Goal: Navigation & Orientation: Find specific page/section

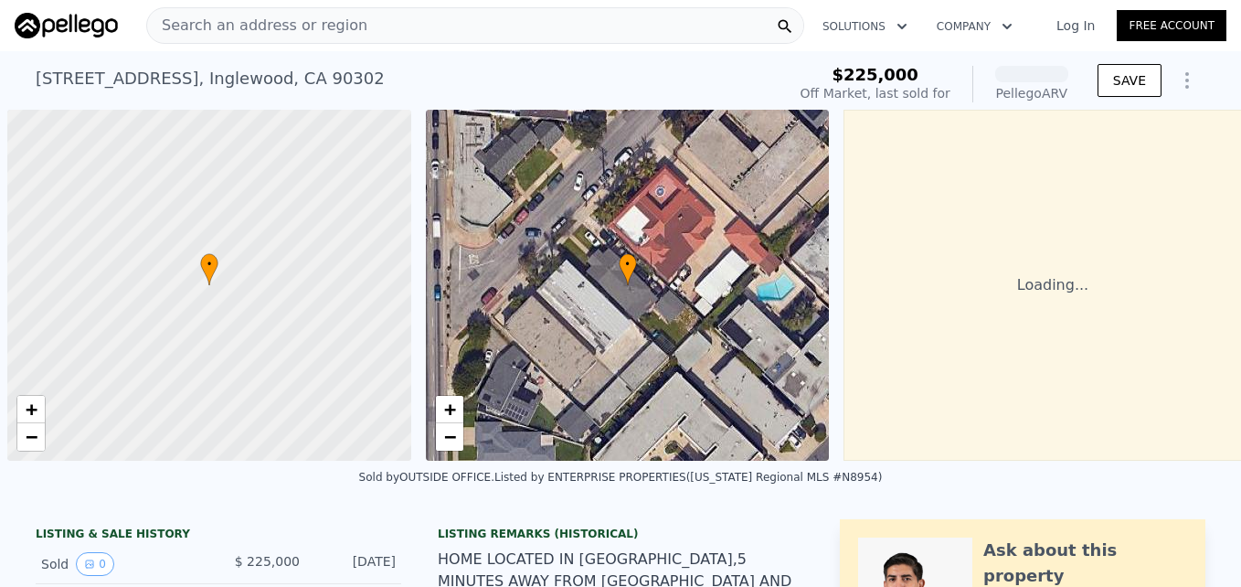
scroll to position [0, 7]
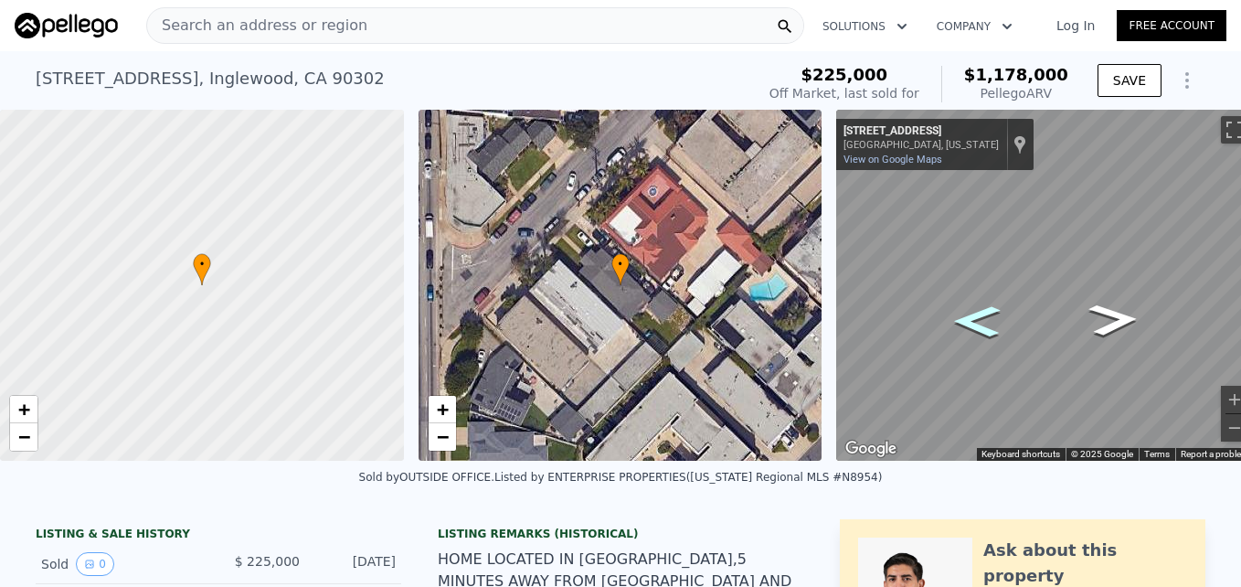
click at [985, 315] on icon "Go Northeast, Short St" at bounding box center [977, 322] width 85 height 46
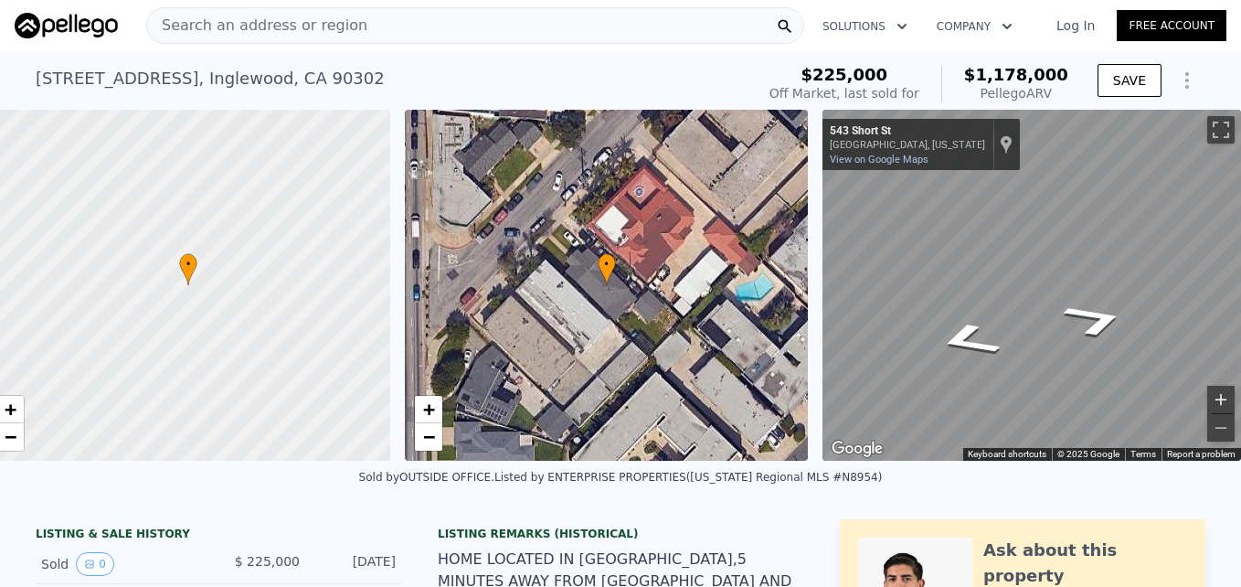
click at [1208, 402] on button "Zoom in" at bounding box center [1221, 399] width 27 height 27
click at [1208, 434] on button "Zoom out" at bounding box center [1221, 427] width 27 height 27
click at [1210, 387] on button "Zoom in" at bounding box center [1221, 399] width 27 height 27
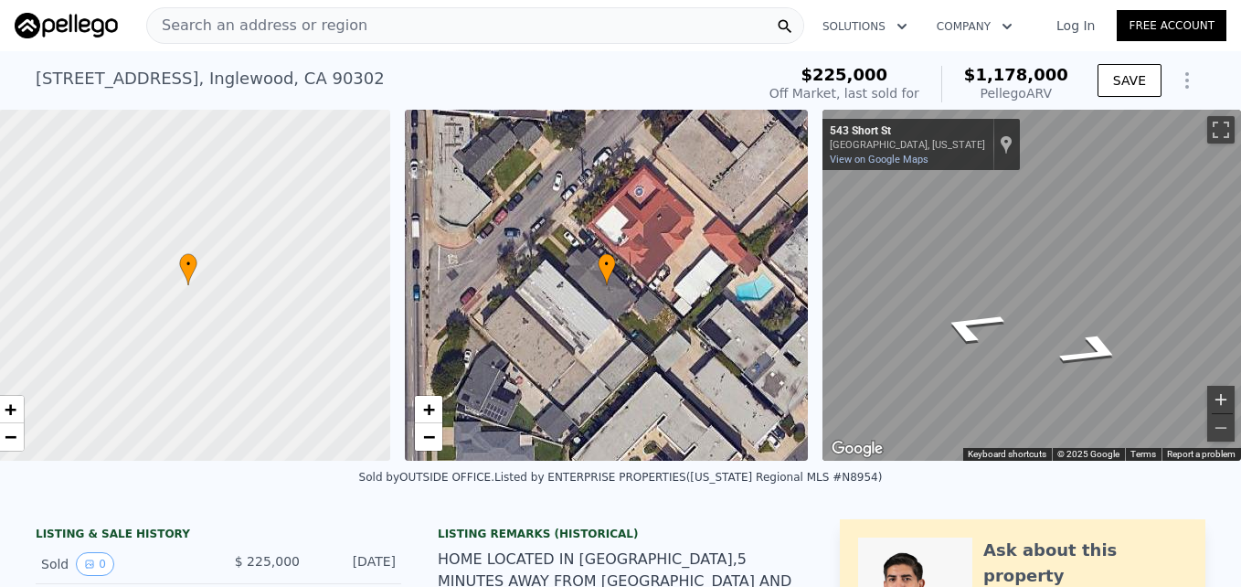
click at [1210, 387] on button "Zoom in" at bounding box center [1221, 399] width 27 height 27
click at [1213, 431] on button "Zoom out" at bounding box center [1221, 427] width 27 height 27
click at [1108, 335] on div "Map" at bounding box center [1032, 285] width 419 height 351
click at [1208, 391] on button "Zoom in" at bounding box center [1221, 399] width 27 height 27
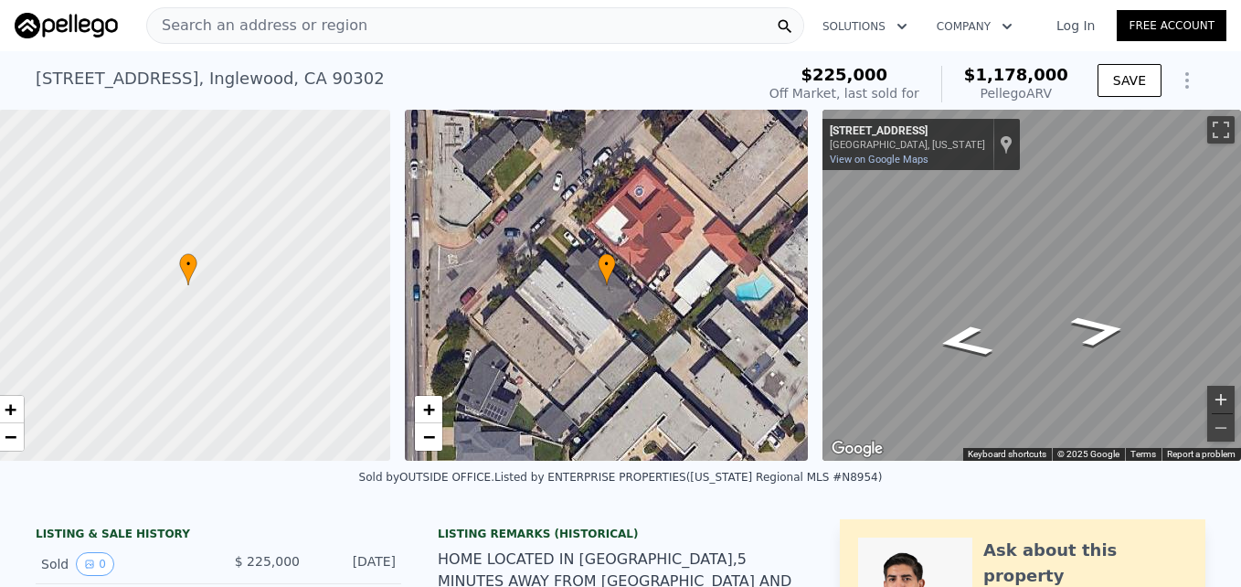
click at [1208, 391] on button "Zoom in" at bounding box center [1221, 399] width 27 height 27
click at [1048, 351] on div "Map" at bounding box center [1032, 285] width 419 height 351
click at [1208, 435] on button "Zoom out" at bounding box center [1221, 427] width 27 height 27
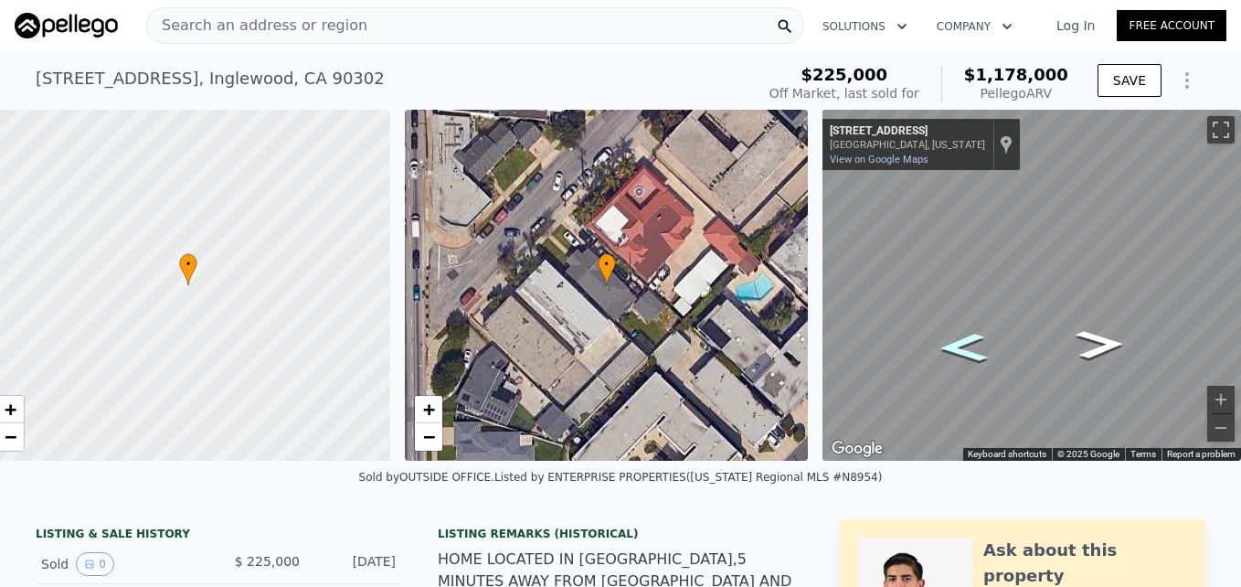
click at [955, 347] on icon "Go Northeast, Short St" at bounding box center [965, 347] width 90 height 42
click at [947, 271] on icon "Go Southwest, Short St" at bounding box center [974, 263] width 129 height 69
drag, startPoint x: 947, startPoint y: 271, endPoint x: 973, endPoint y: 250, distance: 32.5
click at [973, 250] on icon "Go Southwest, Short St" at bounding box center [974, 263] width 129 height 69
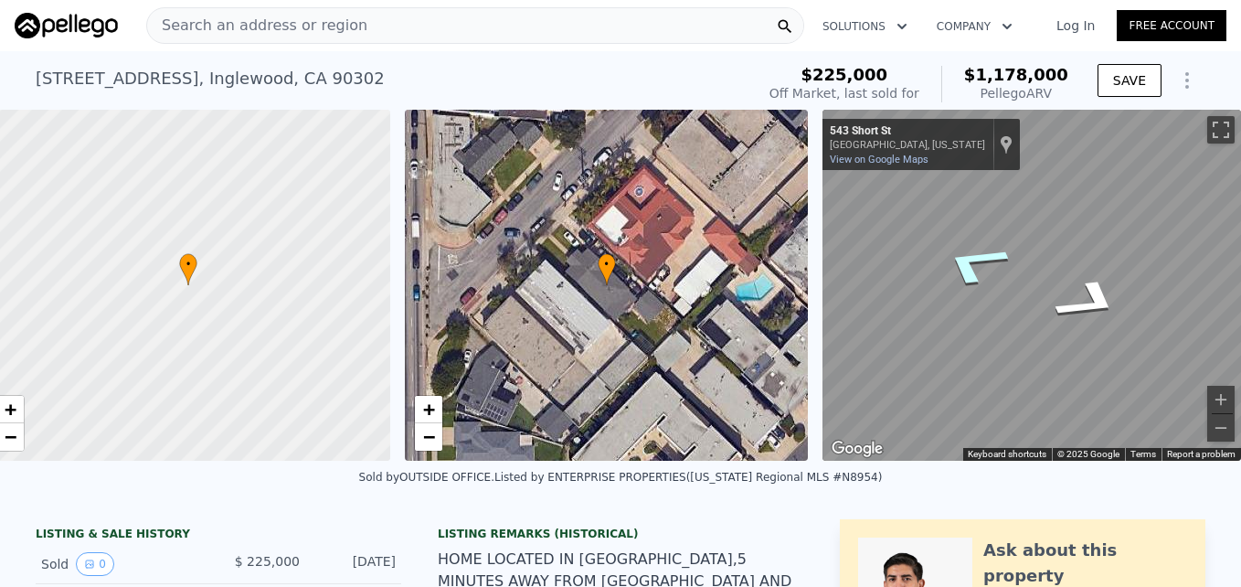
click at [973, 250] on icon "Go Southwest, Short St" at bounding box center [974, 263] width 129 height 69
click at [973, 250] on icon "Go Southwest, Short St" at bounding box center [971, 268] width 122 height 68
click at [973, 250] on icon "Go Southwest, Short St" at bounding box center [989, 255] width 137 height 66
click at [973, 250] on icon "Go West, Short St" at bounding box center [1004, 250] width 133 height 59
click at [1144, 278] on div "Map" at bounding box center [1032, 285] width 419 height 351
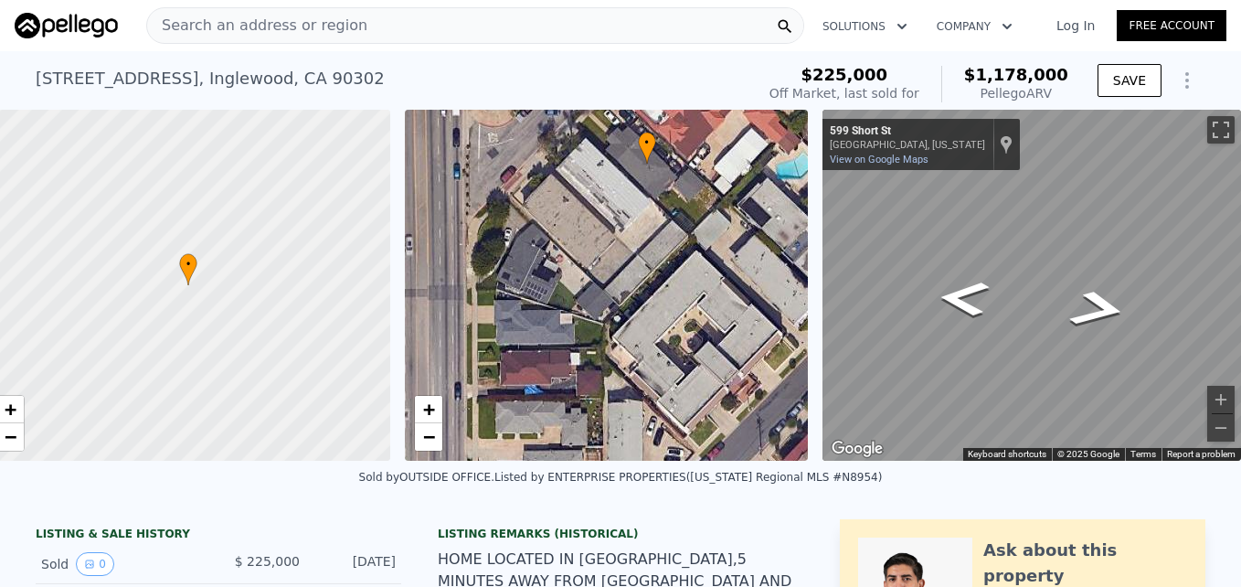
drag, startPoint x: 574, startPoint y: 373, endPoint x: 613, endPoint y: 251, distance: 127.8
click at [613, 251] on div "• + −" at bounding box center [607, 285] width 404 height 351
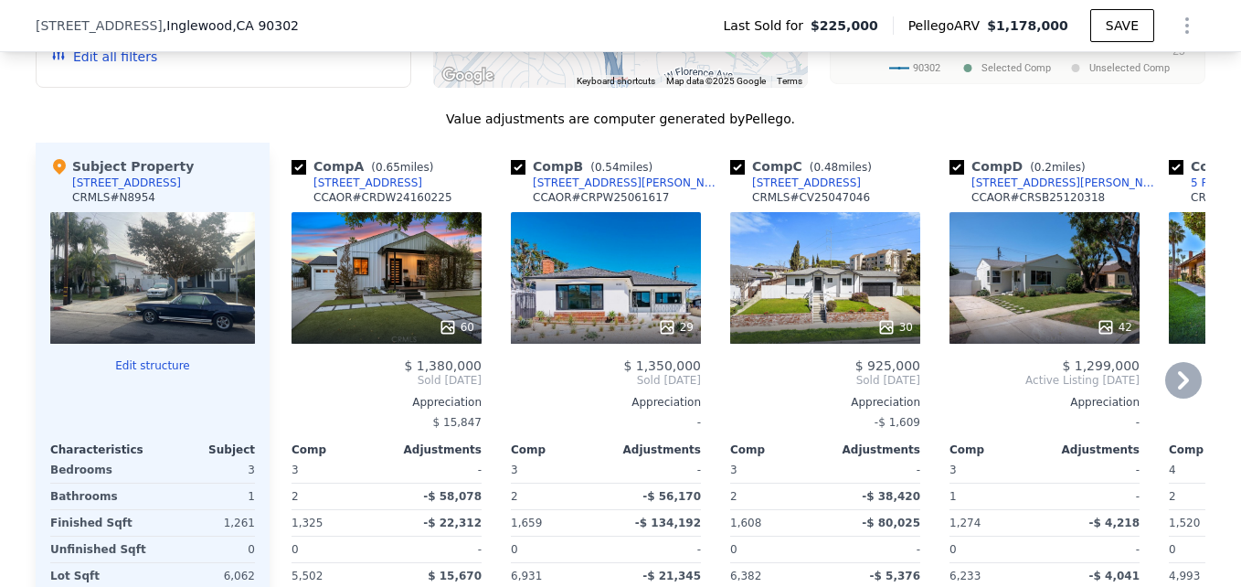
scroll to position [1818, 0]
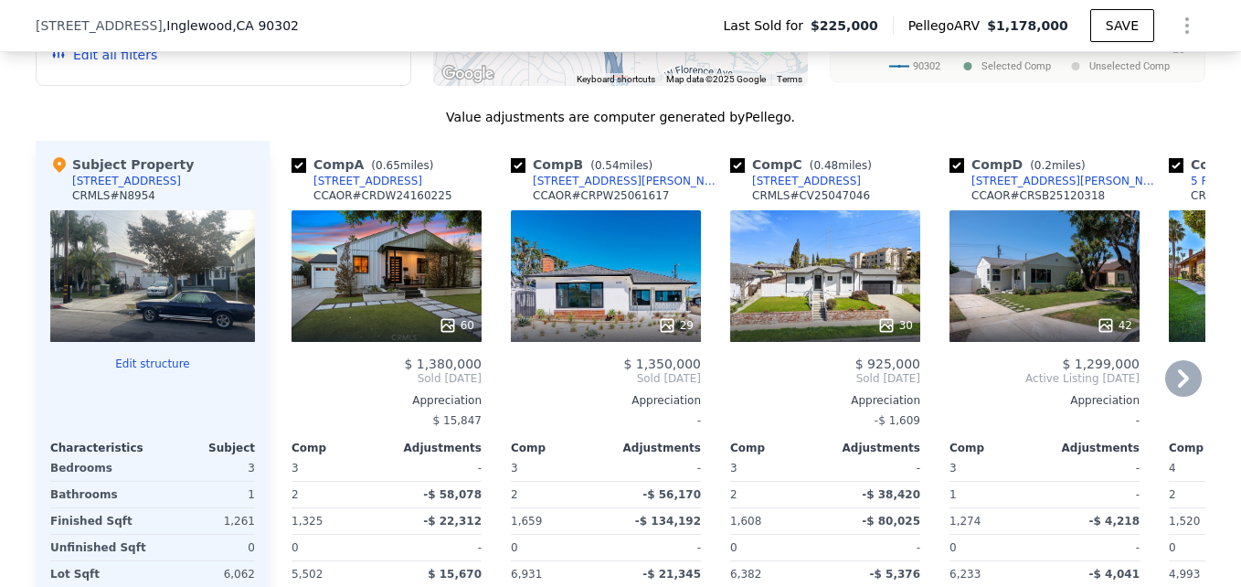
click at [602, 321] on div "29" at bounding box center [606, 276] width 190 height 132
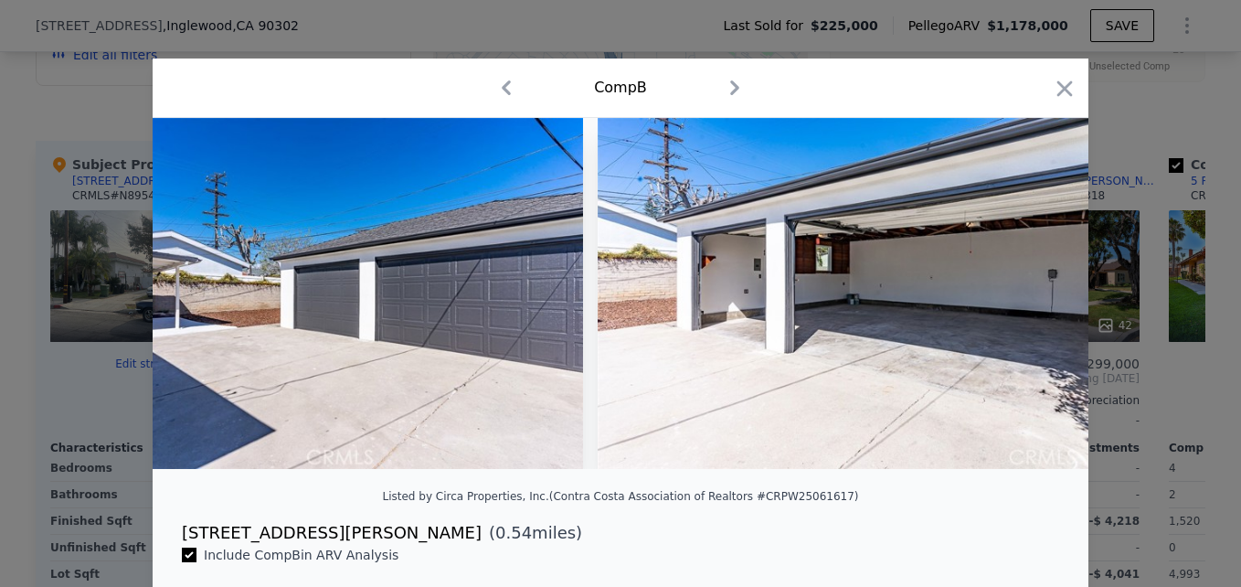
scroll to position [0, 14816]
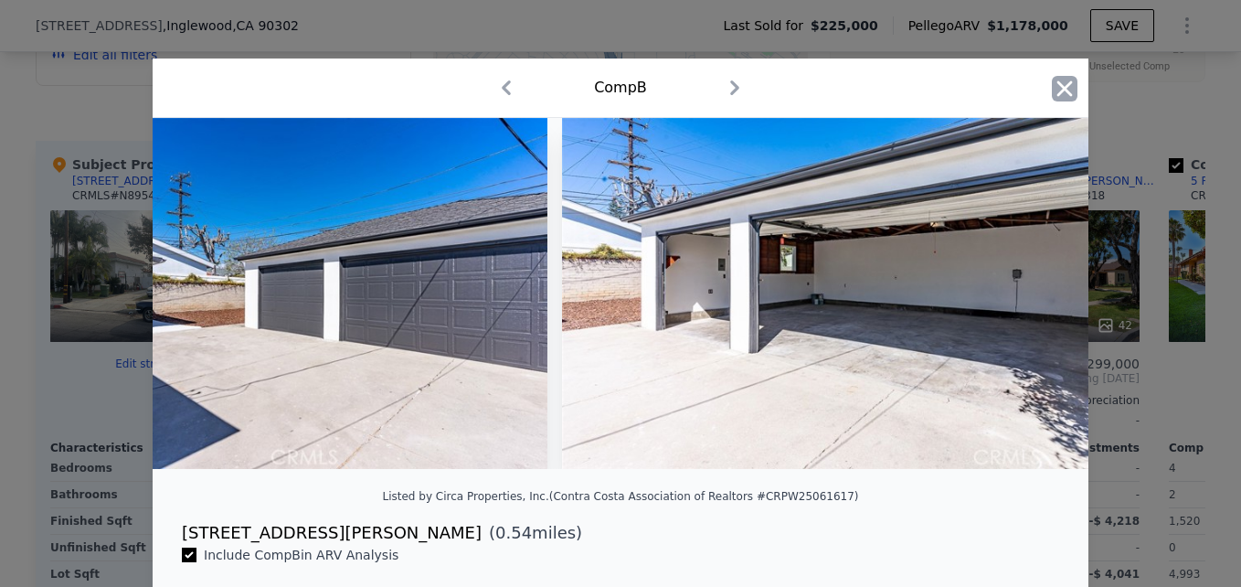
click at [1058, 85] on icon "button" at bounding box center [1066, 88] width 16 height 16
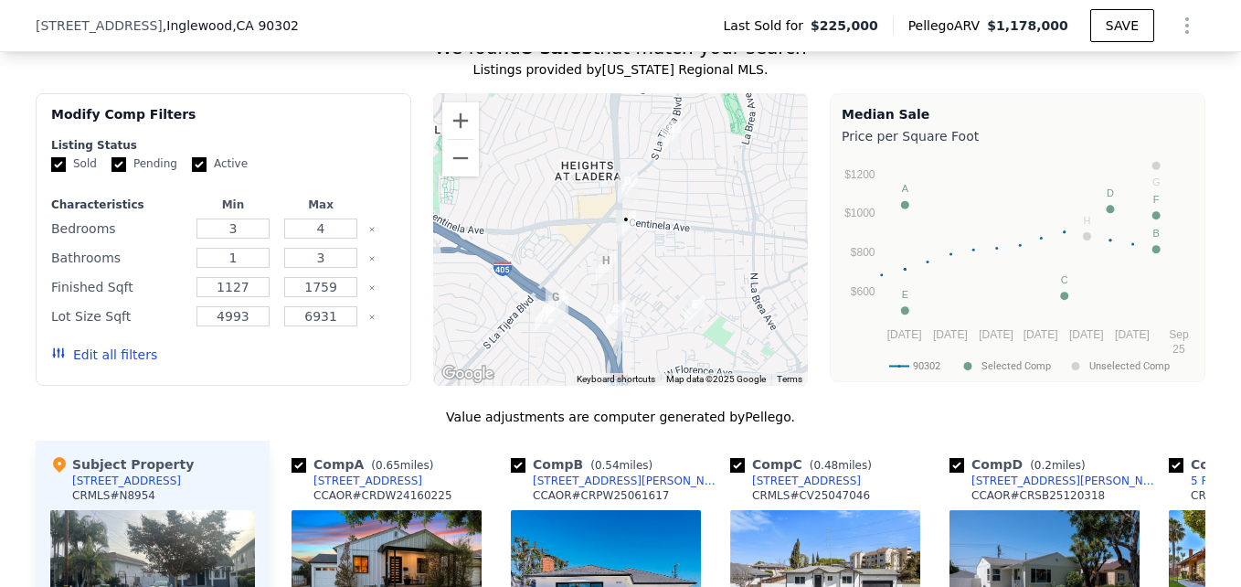
scroll to position [1513, 0]
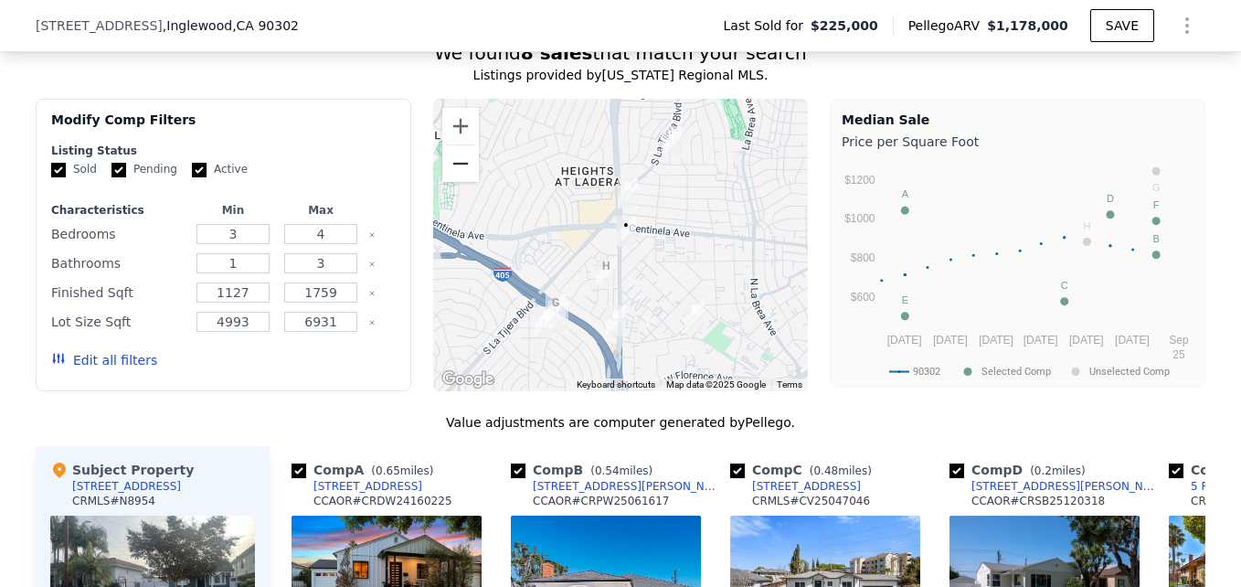
click at [466, 182] on button "Zoom out" at bounding box center [460, 163] width 37 height 37
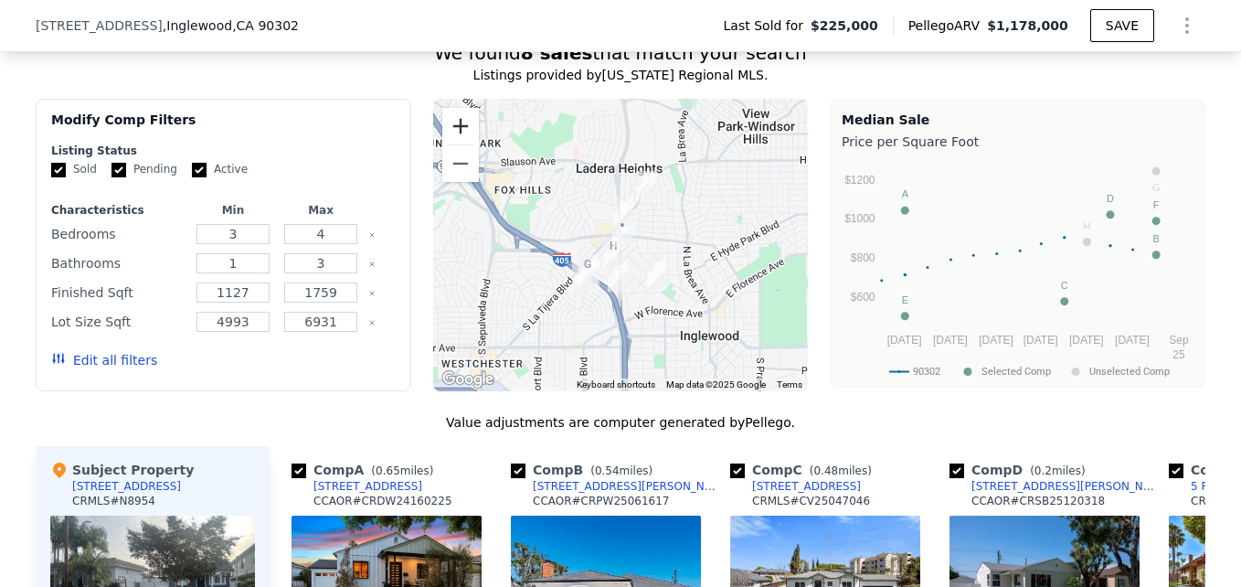
click at [451, 143] on button "Zoom in" at bounding box center [460, 126] width 37 height 37
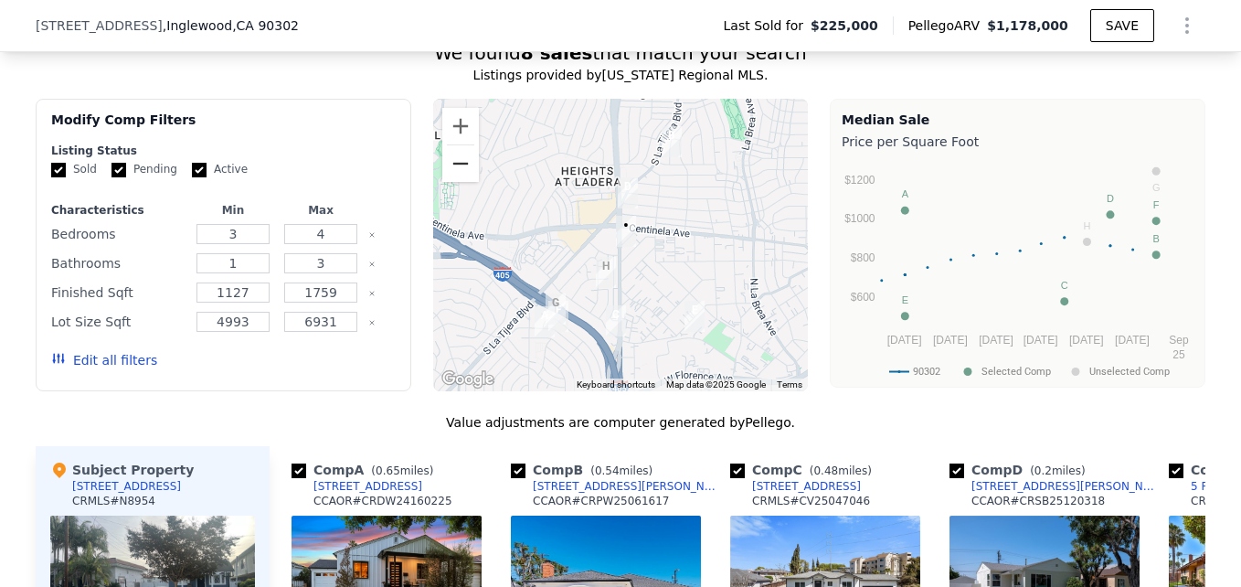
click at [446, 182] on button "Zoom out" at bounding box center [460, 163] width 37 height 37
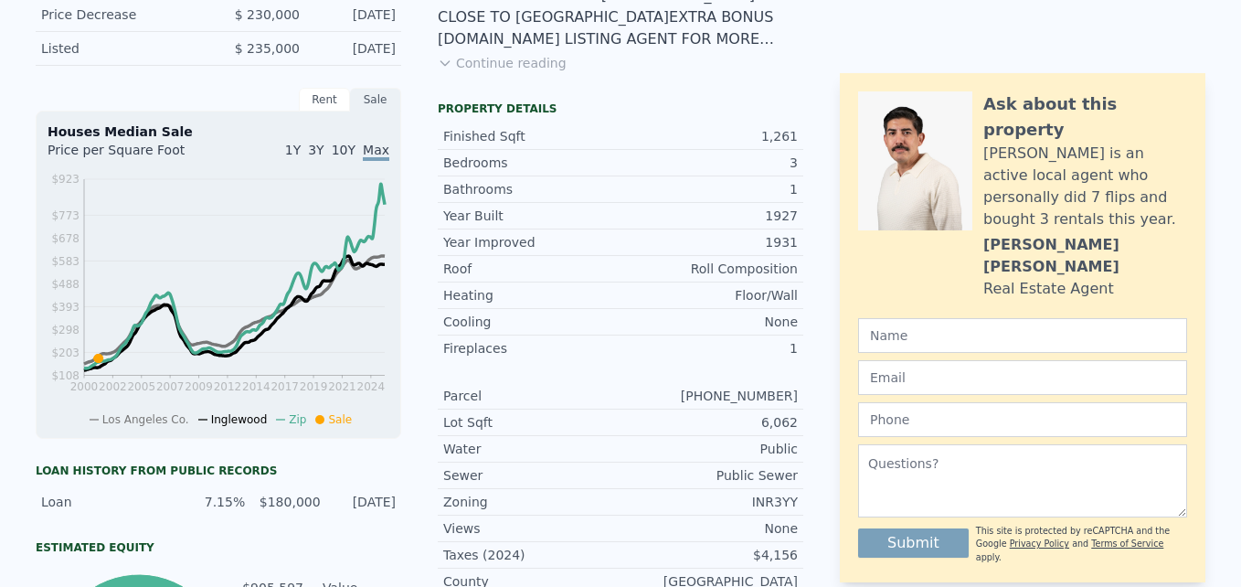
scroll to position [0, 0]
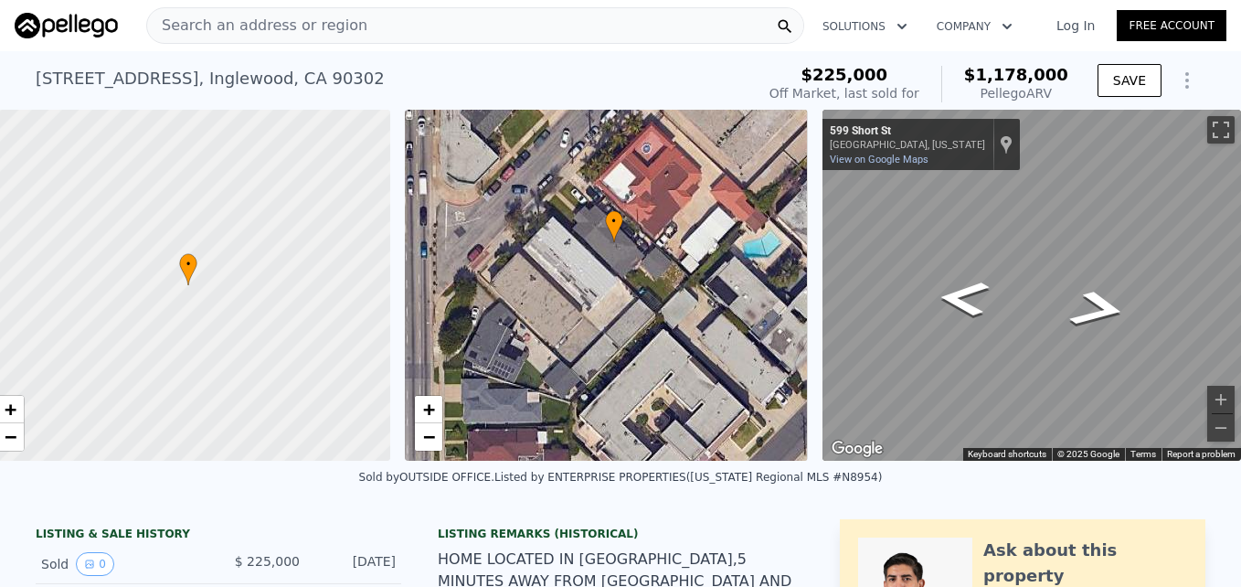
drag, startPoint x: 701, startPoint y: 285, endPoint x: 669, endPoint y: 364, distance: 84.9
click at [669, 364] on div "• + −" at bounding box center [607, 285] width 404 height 351
click at [414, 451] on div "+ −" at bounding box center [428, 423] width 29 height 57
click at [422, 439] on span "−" at bounding box center [428, 436] width 12 height 23
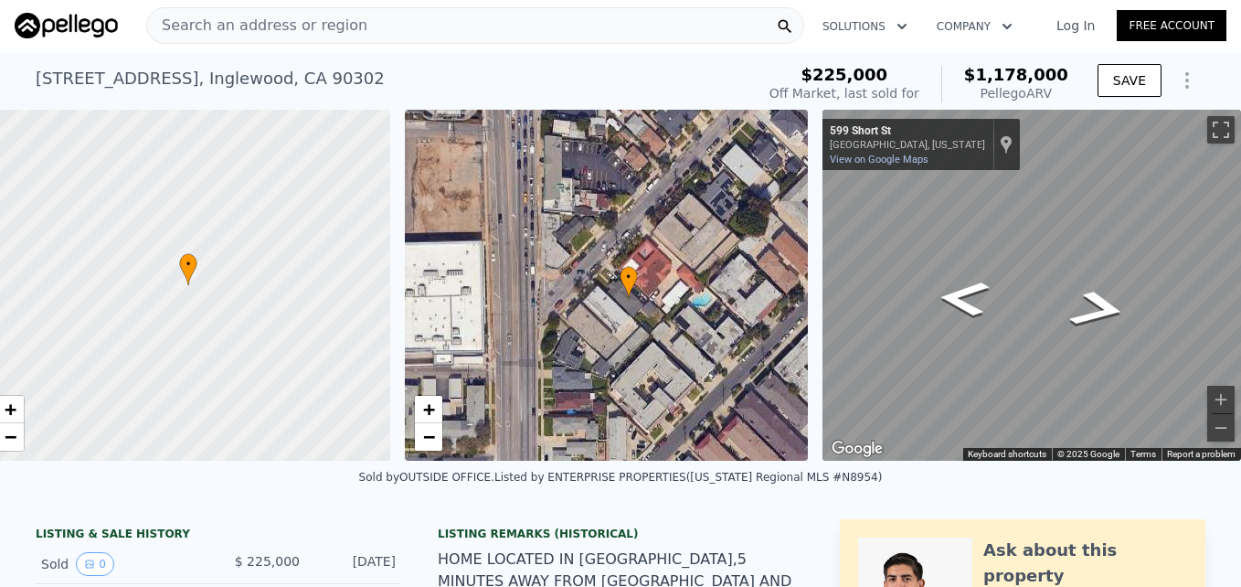
drag, startPoint x: 500, startPoint y: 289, endPoint x: 519, endPoint y: 324, distance: 39.7
click at [519, 324] on div "• + −" at bounding box center [607, 285] width 404 height 351
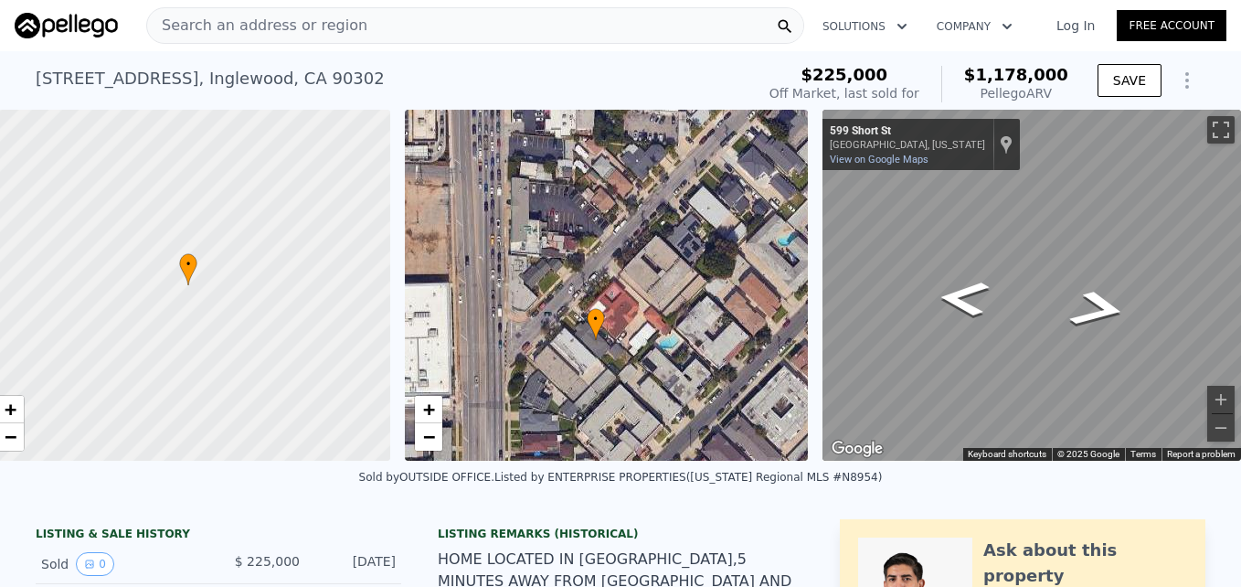
drag, startPoint x: 603, startPoint y: 284, endPoint x: 570, endPoint y: 326, distance: 53.4
click at [570, 326] on div "• + −" at bounding box center [607, 285] width 404 height 351
click at [1240, 300] on html "Search an address or region Solutions Company Open main menu Log In Free Accoun…" at bounding box center [620, 293] width 1241 height 587
click at [998, 380] on icon "Go East, Short St" at bounding box center [1012, 385] width 129 height 33
click at [1005, 374] on icon "Go Northeast, Short St" at bounding box center [1026, 378] width 116 height 27
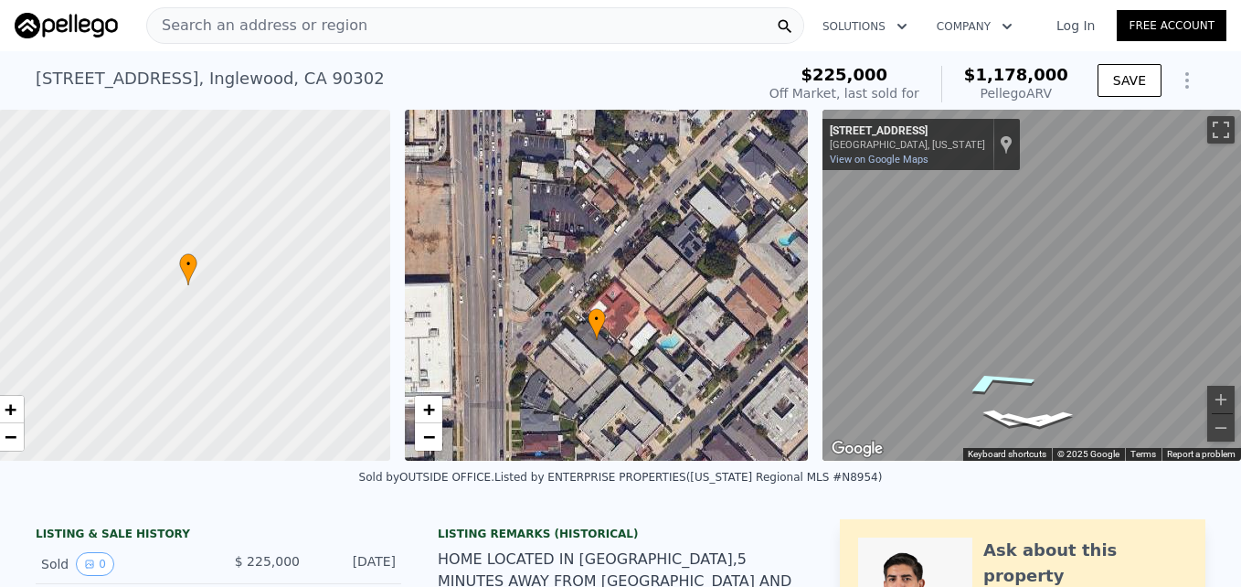
click at [995, 380] on icon "Go Northeast, Short St" at bounding box center [997, 381] width 136 height 38
click at [967, 305] on icon "Go Northeast, Short St" at bounding box center [981, 301] width 134 height 57
click at [1046, 376] on icon "Go Southwest, Short St" at bounding box center [1049, 373] width 127 height 33
click at [779, 300] on div "• + − • + − ← Move left → Move right ↑ Move up ↓ Move down + Zoom in - Zoom out…" at bounding box center [620, 285] width 1241 height 351
click at [415, 405] on link "+" at bounding box center [428, 409] width 27 height 27
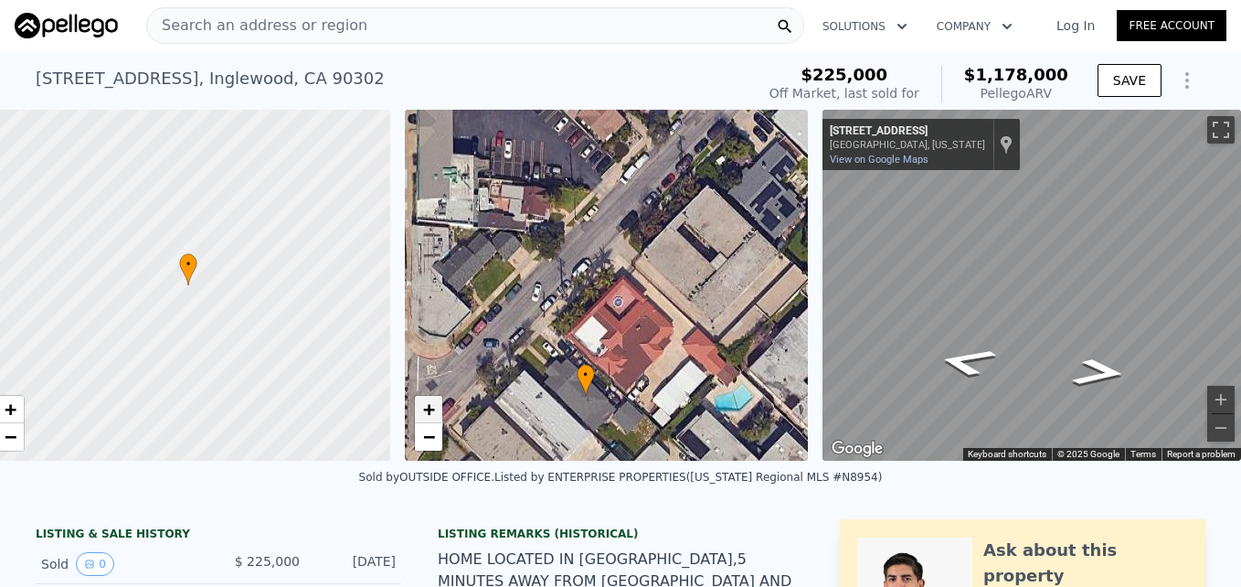
click at [415, 405] on link "+" at bounding box center [428, 409] width 27 height 27
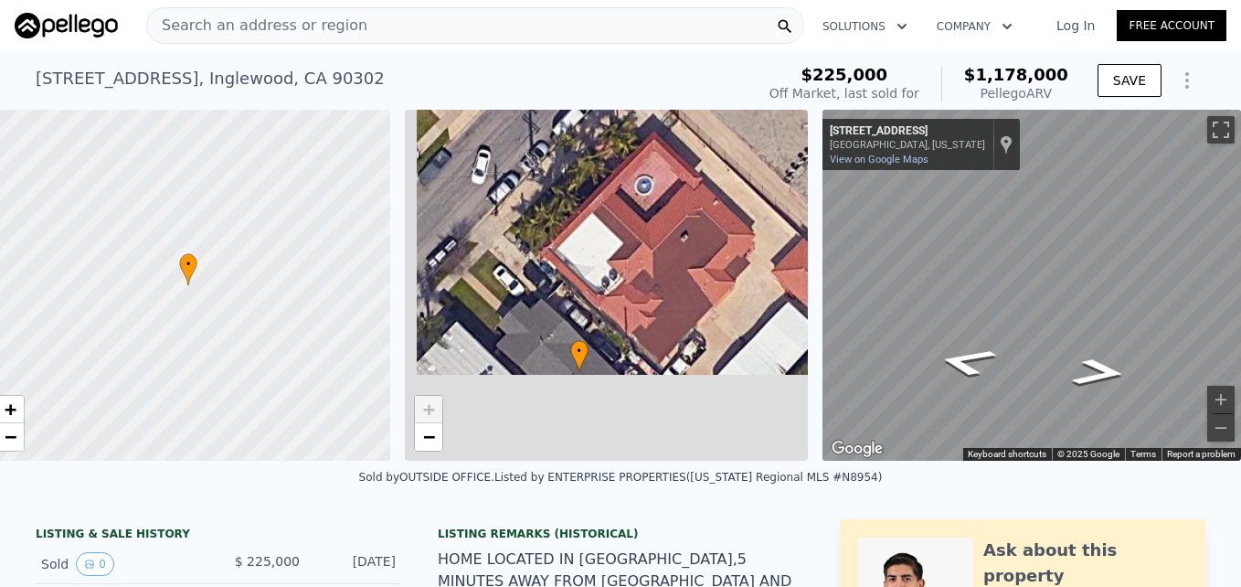
drag, startPoint x: 555, startPoint y: 379, endPoint x: 573, endPoint y: 200, distance: 180.1
click at [573, 203] on div "• + −" at bounding box center [607, 285] width 404 height 351
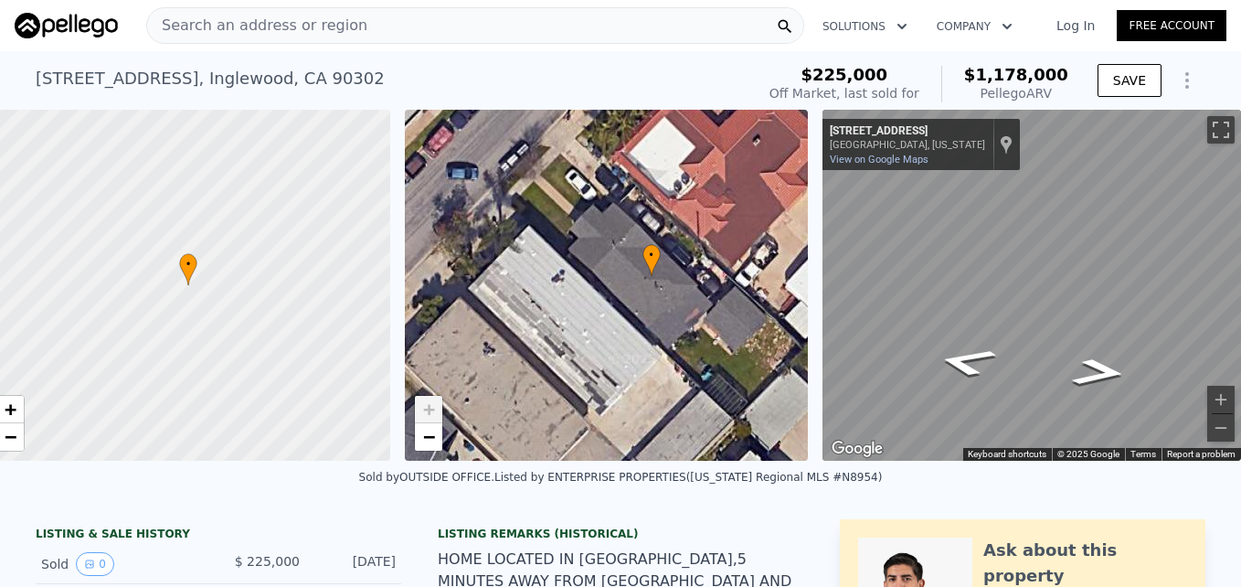
drag, startPoint x: 500, startPoint y: 280, endPoint x: 548, endPoint y: 303, distance: 53.6
click at [548, 303] on div "• + −" at bounding box center [607, 285] width 404 height 351
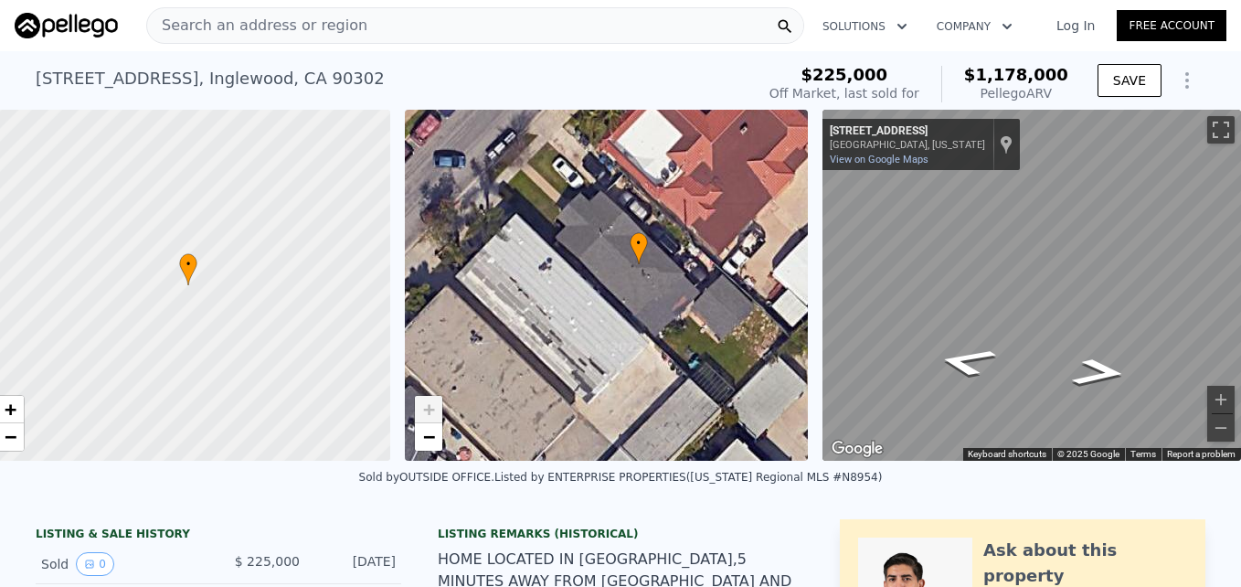
click at [548, 303] on div "• + −" at bounding box center [607, 285] width 404 height 351
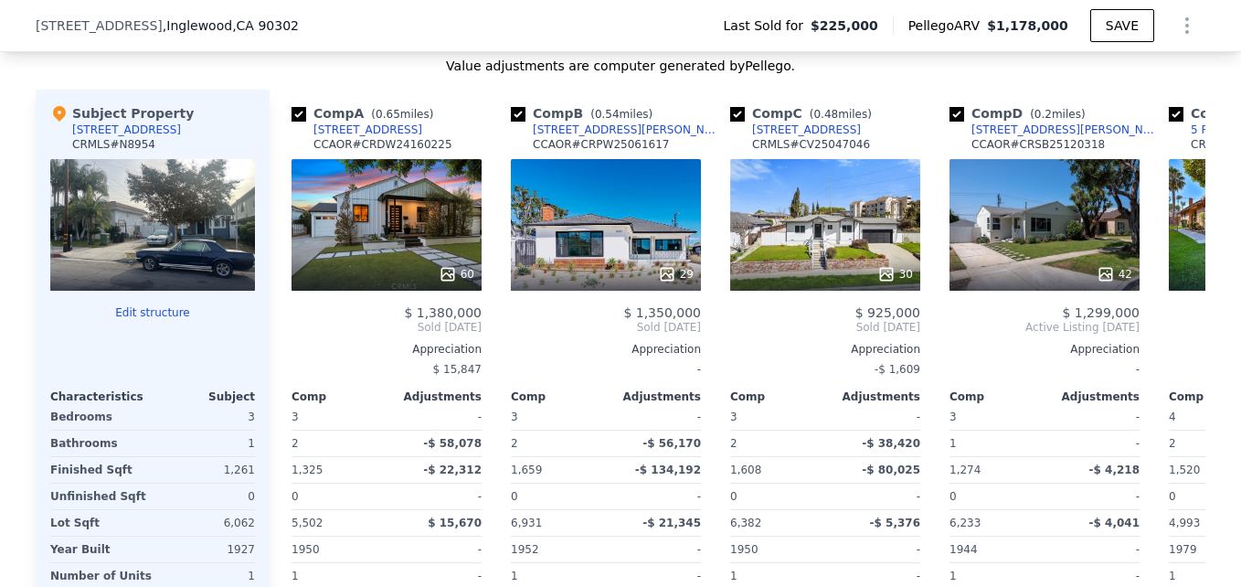
scroll to position [1862, 0]
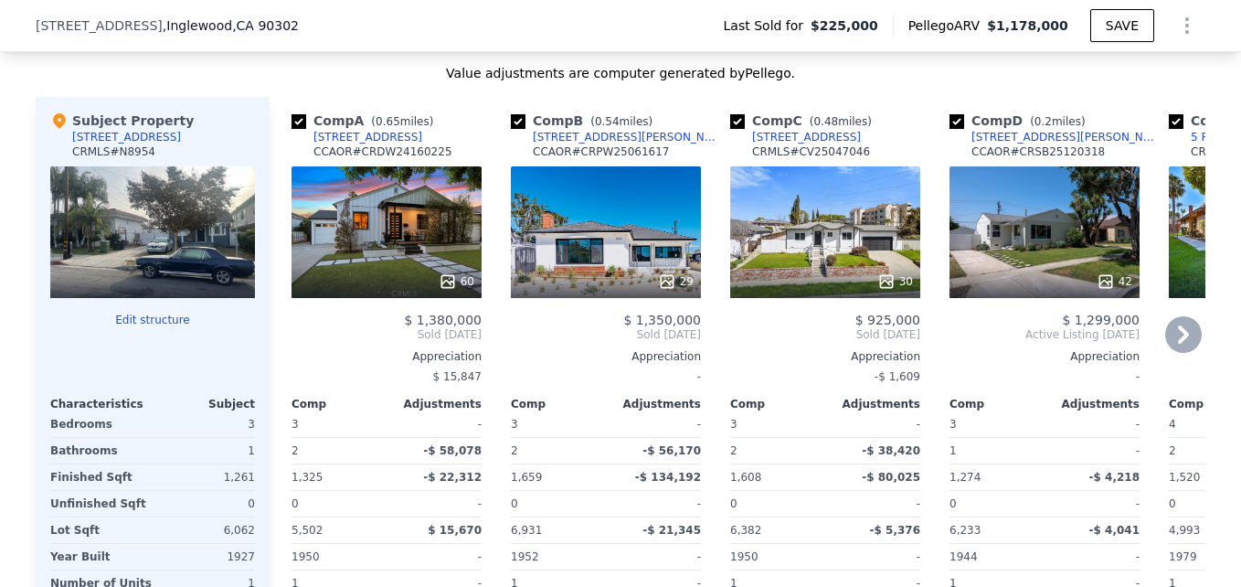
click at [391, 258] on div "60" at bounding box center [387, 232] width 190 height 132
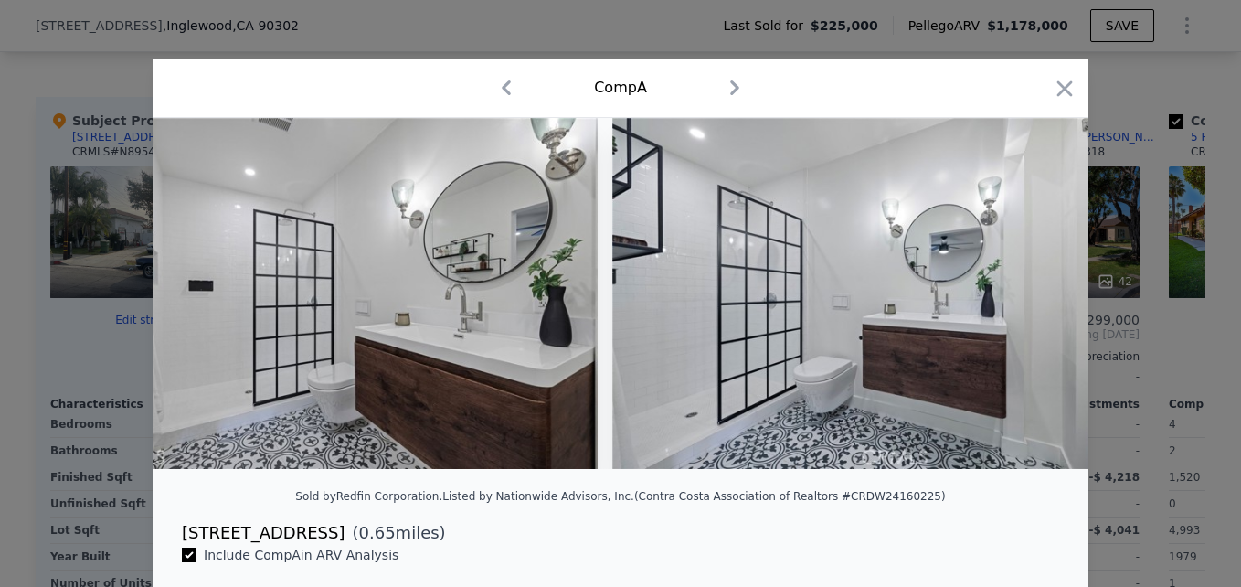
scroll to position [0, 12185]
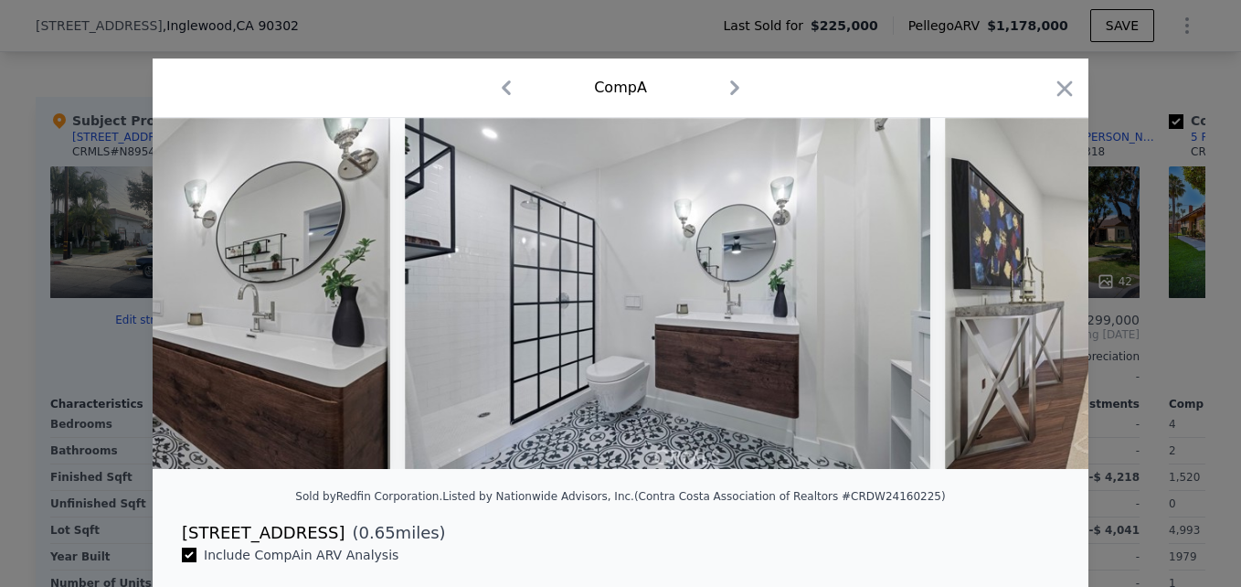
click at [1059, 111] on div "Comp A" at bounding box center [621, 88] width 936 height 59
click at [1060, 90] on icon "button" at bounding box center [1066, 88] width 16 height 16
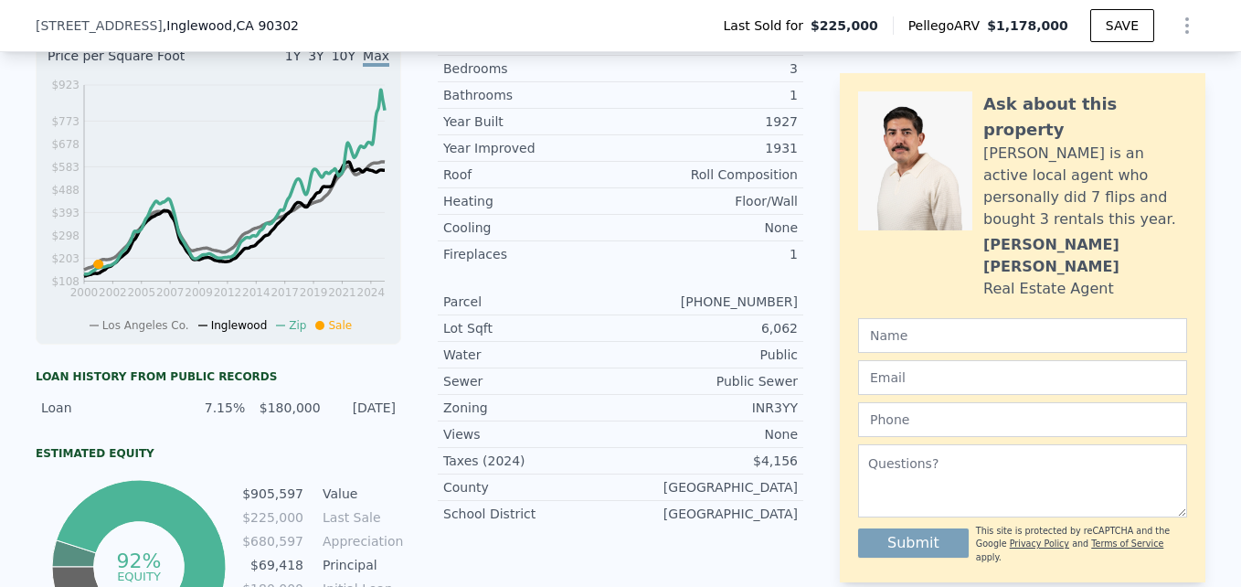
scroll to position [495, 0]
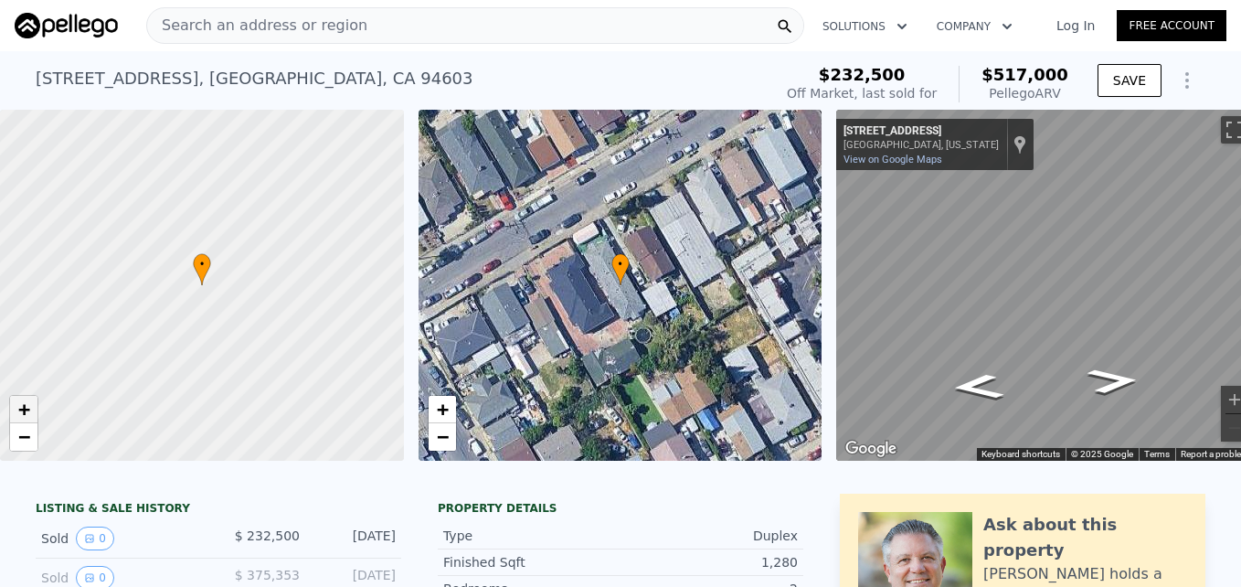
click at [19, 410] on span "+" at bounding box center [24, 409] width 12 height 23
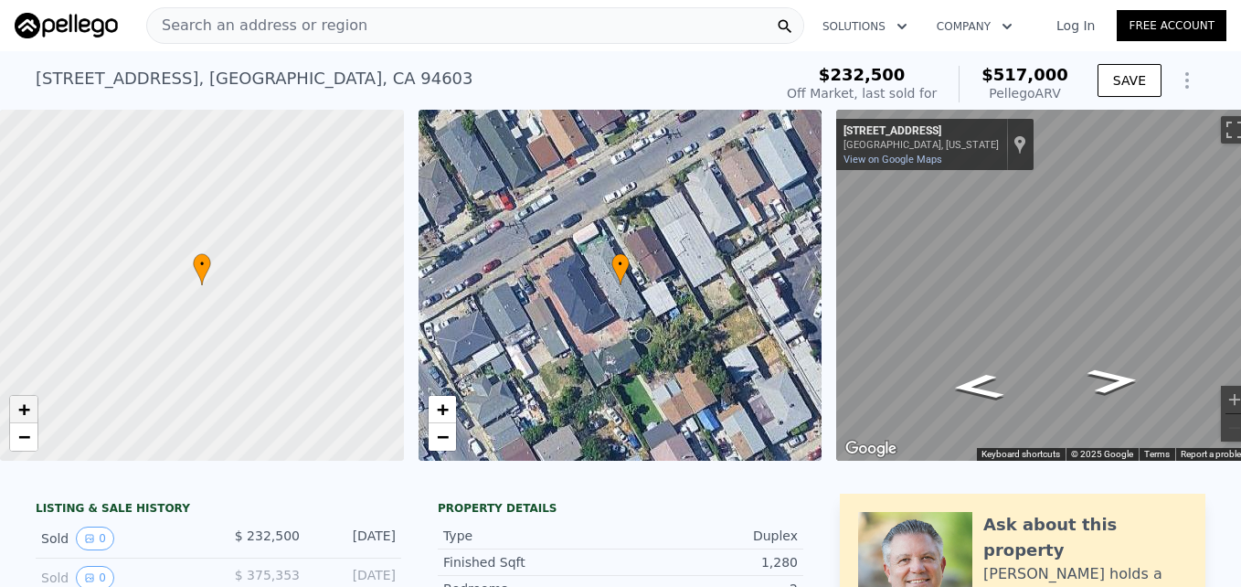
click at [19, 410] on span "+" at bounding box center [24, 409] width 12 height 23
click at [29, 442] on span "−" at bounding box center [24, 436] width 12 height 23
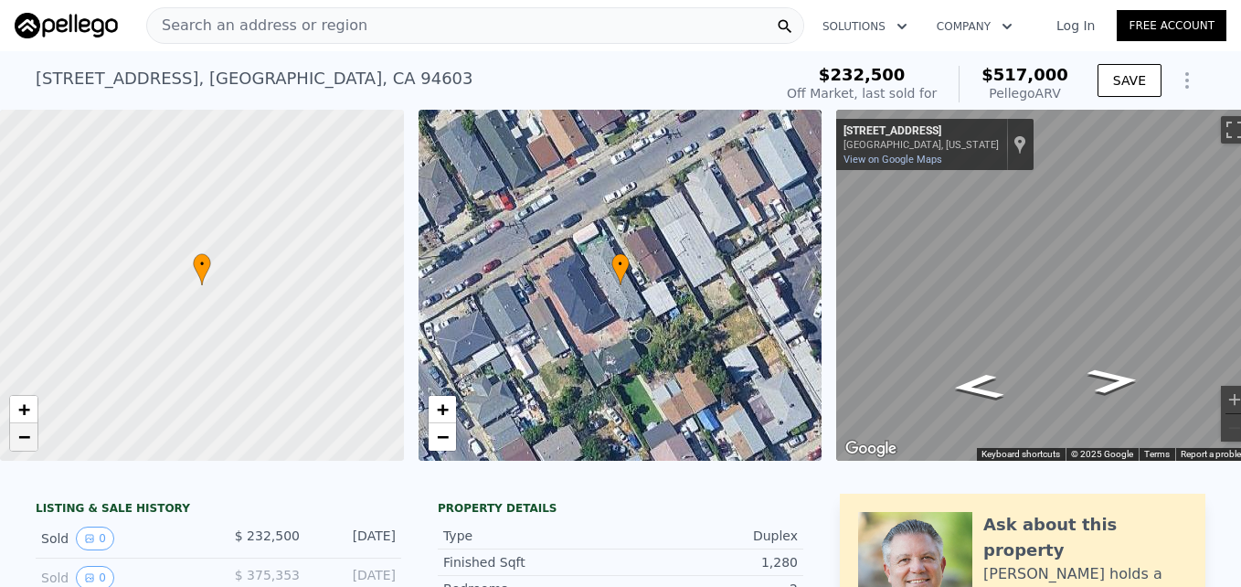
click at [29, 442] on span "−" at bounding box center [24, 436] width 12 height 23
click at [28, 438] on span "−" at bounding box center [24, 436] width 12 height 23
